Goal: Find specific page/section: Find specific page/section

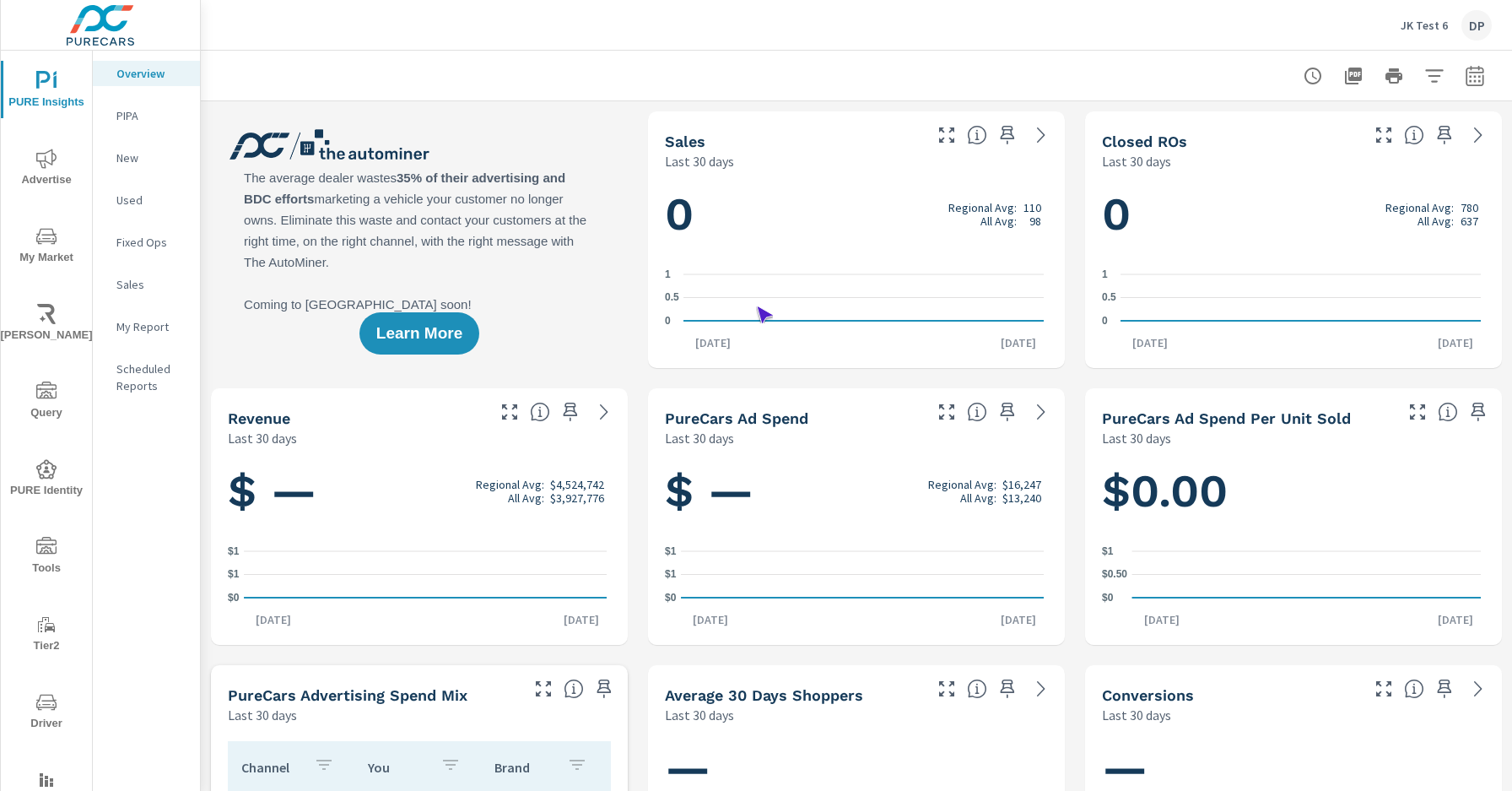
scroll to position [1, 0]
click at [43, 713] on span "Driver" at bounding box center [46, 713] width 81 height 42
